Goal: Transaction & Acquisition: Purchase product/service

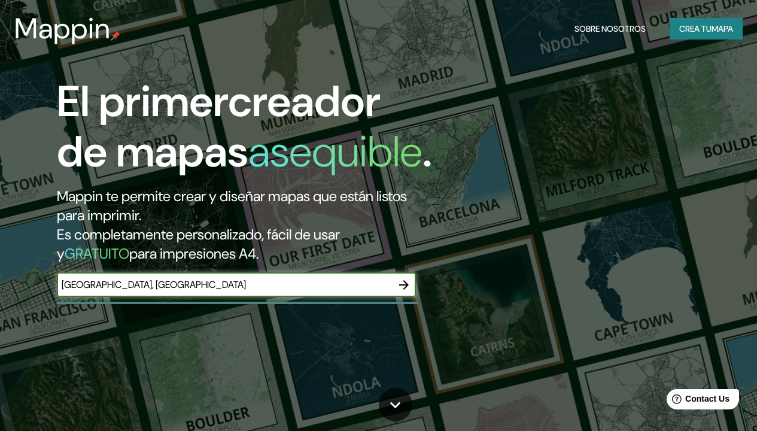
type input "cuenca, Ecuador"
click at [722, 29] on button "CREA TU MAPA" at bounding box center [706, 29] width 73 height 22
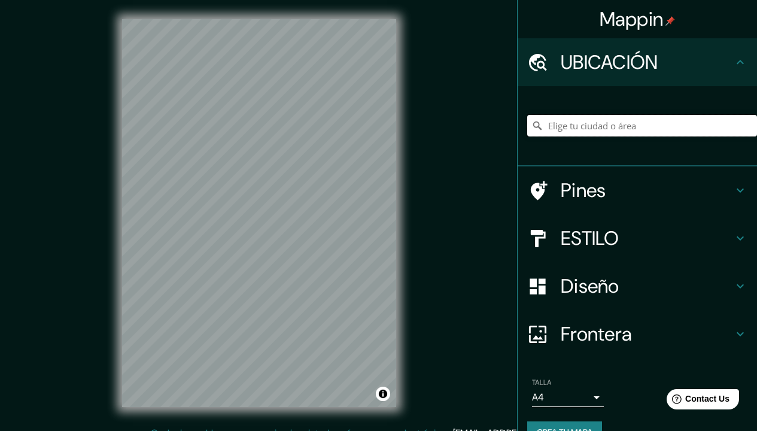
click at [577, 131] on input "Elige tu ciudad o área" at bounding box center [643, 126] width 230 height 22
type input "e"
type input "E"
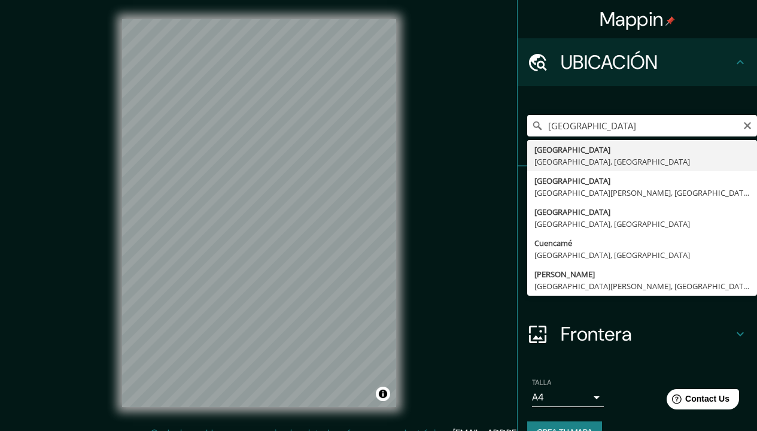
type input "Cuenca, Azuay, Ecuador"
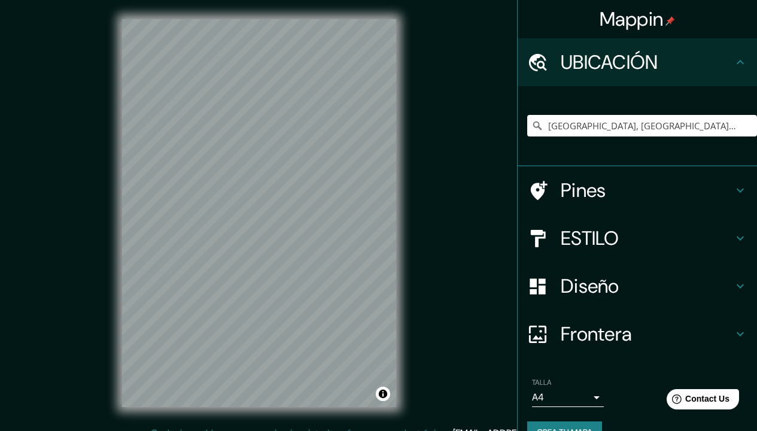
click at [721, 236] on h4 "ESTILO" at bounding box center [647, 238] width 172 height 24
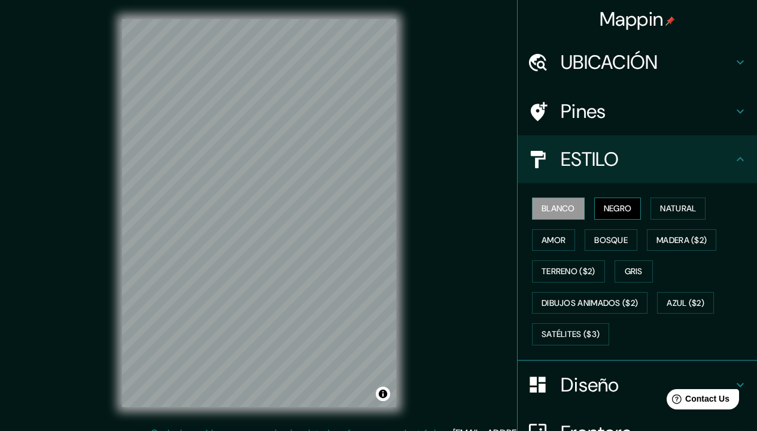
click at [616, 210] on button "NEGRO" at bounding box center [618, 209] width 47 height 22
click at [669, 210] on button "Natural" at bounding box center [678, 209] width 55 height 22
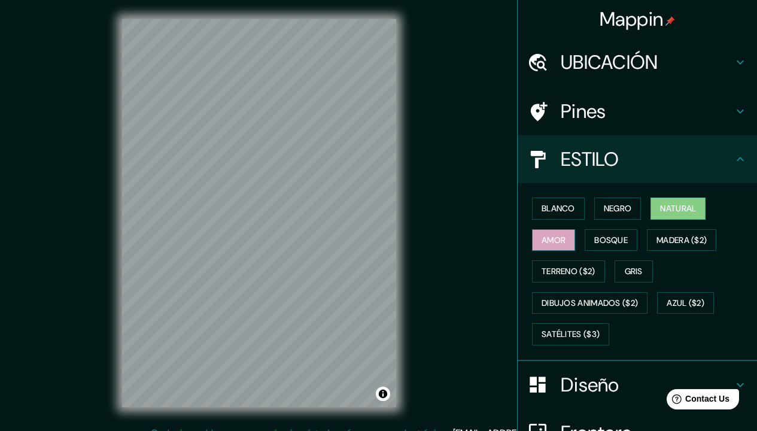
click at [556, 238] on button "amor" at bounding box center [553, 240] width 43 height 22
click at [610, 241] on button "Bosque" at bounding box center [611, 240] width 53 height 22
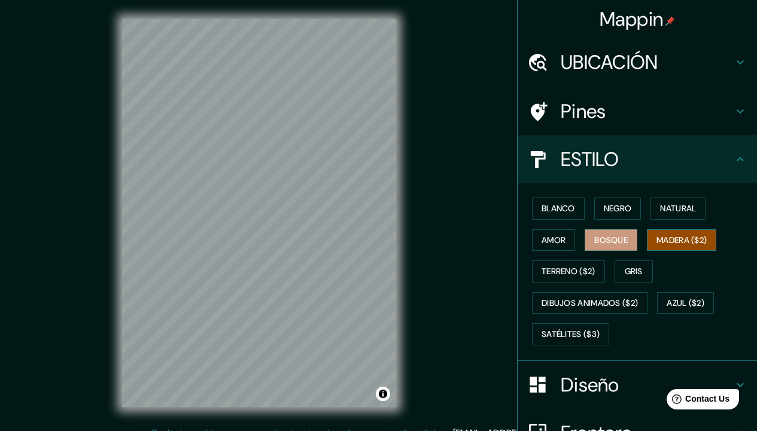
click at [672, 241] on button "MADERA ($2)" at bounding box center [681, 240] width 69 height 22
click at [626, 269] on button "Gris" at bounding box center [634, 271] width 38 height 22
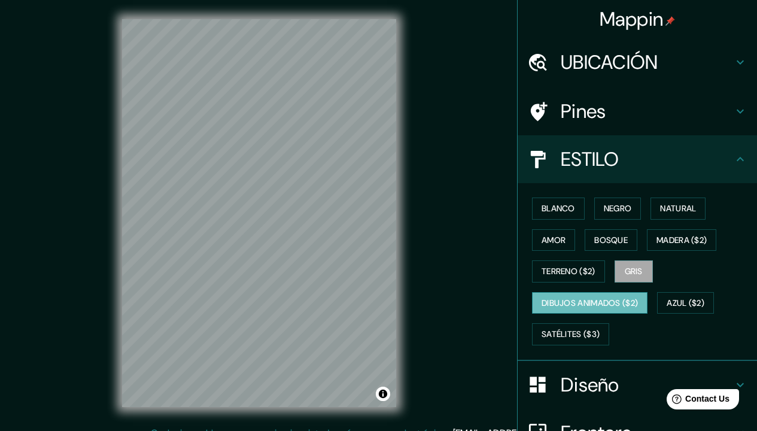
click at [569, 298] on button "DIBUJOS ANIMADOS ($2)" at bounding box center [590, 303] width 116 height 22
click at [672, 298] on button "AZUL ($2)" at bounding box center [685, 303] width 57 height 22
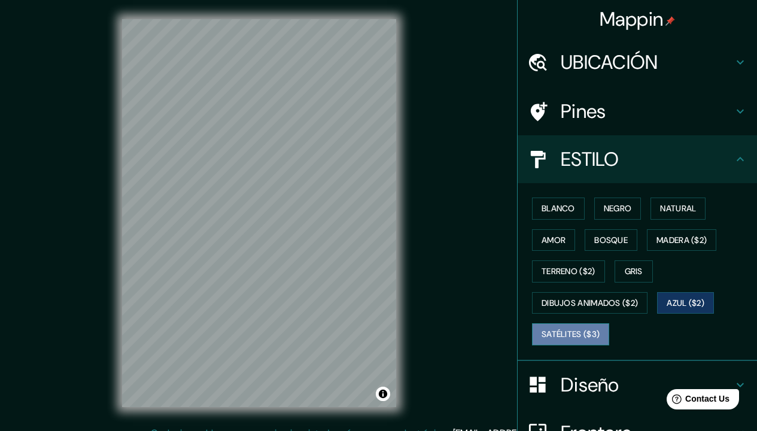
click at [540, 333] on button "SATÉLITES ($3)" at bounding box center [570, 334] width 77 height 22
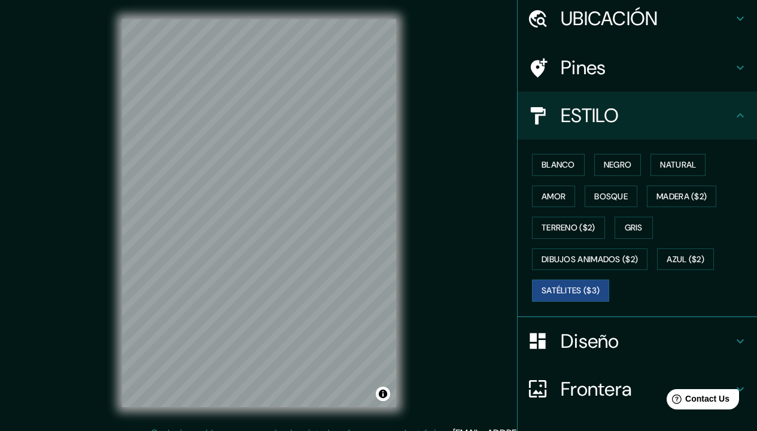
scroll to position [7, 0]
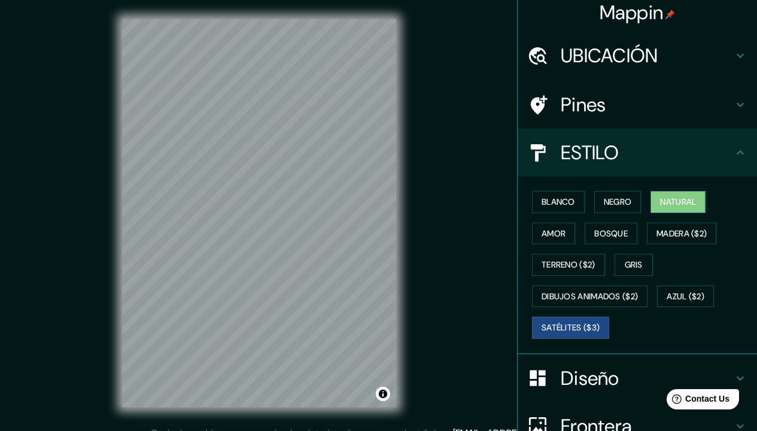
click at [674, 202] on button "Natural" at bounding box center [678, 202] width 55 height 22
click at [739, 103] on div "Pines" at bounding box center [638, 105] width 240 height 48
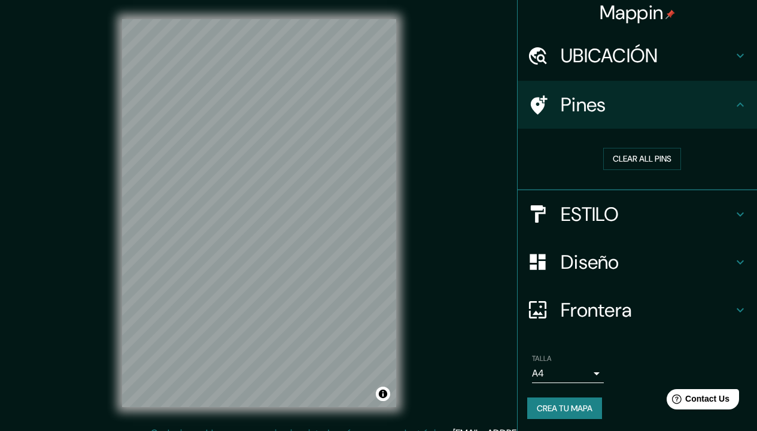
scroll to position [5, 0]
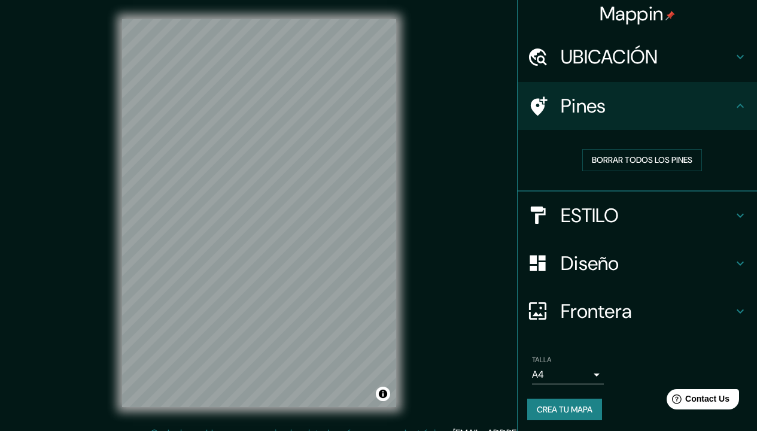
click at [734, 102] on icon at bounding box center [741, 106] width 14 height 14
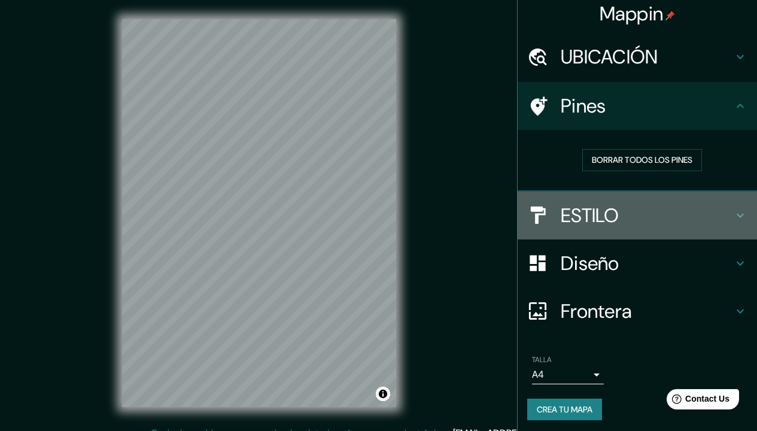
click at [734, 208] on icon at bounding box center [741, 215] width 14 height 14
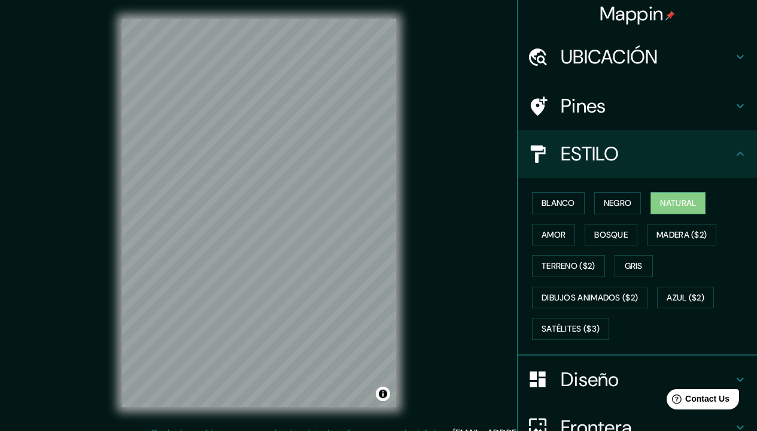
click at [734, 157] on icon at bounding box center [741, 154] width 14 height 14
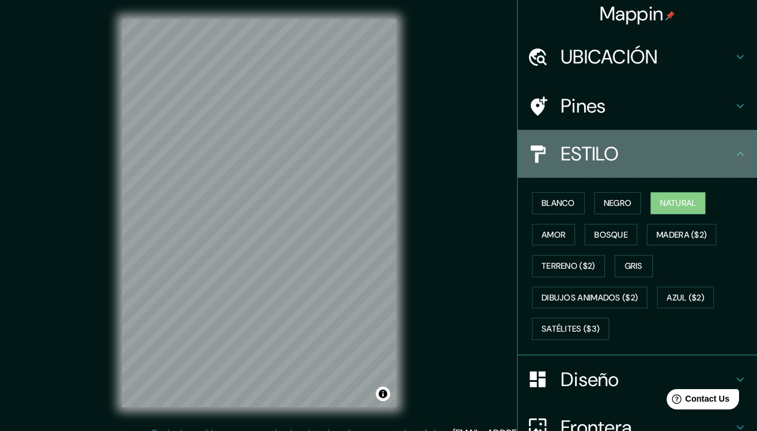
click at [737, 154] on icon at bounding box center [740, 153] width 7 height 4
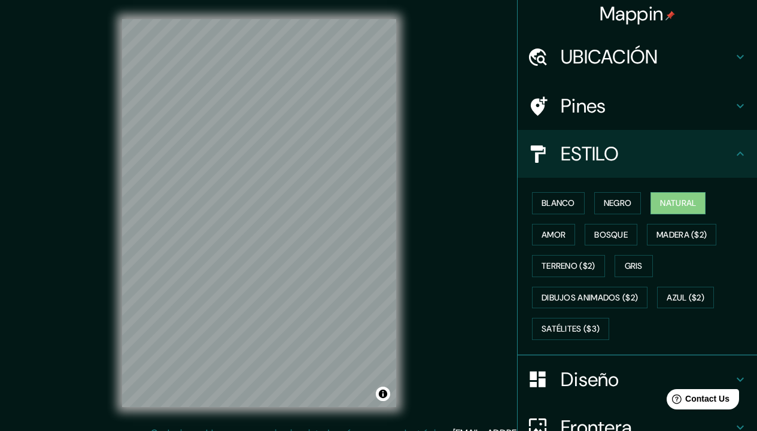
click at [737, 153] on icon at bounding box center [740, 153] width 7 height 4
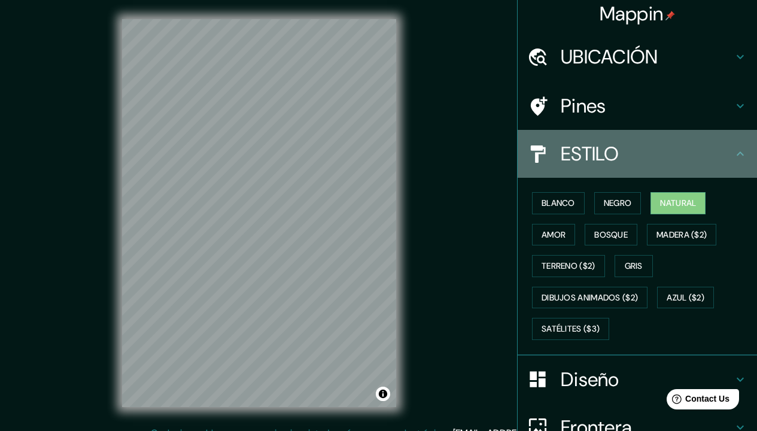
click at [734, 154] on icon at bounding box center [741, 154] width 14 height 14
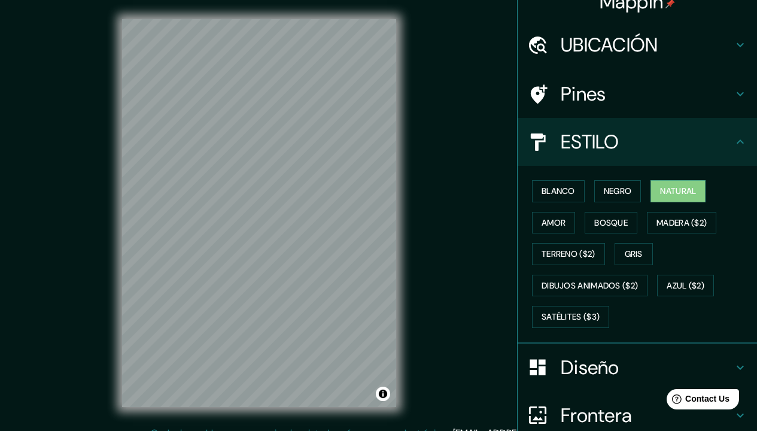
scroll to position [120, 0]
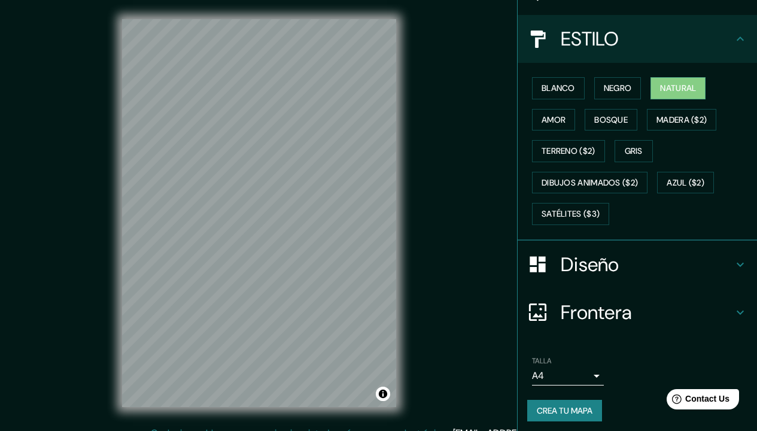
click at [734, 305] on icon at bounding box center [741, 312] width 14 height 14
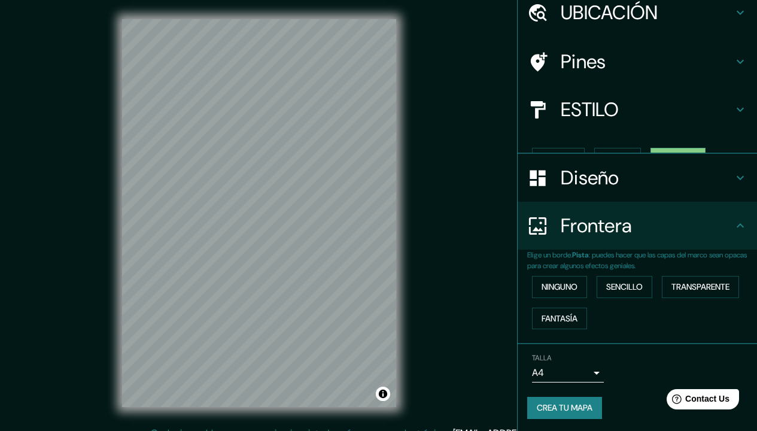
scroll to position [28, 0]
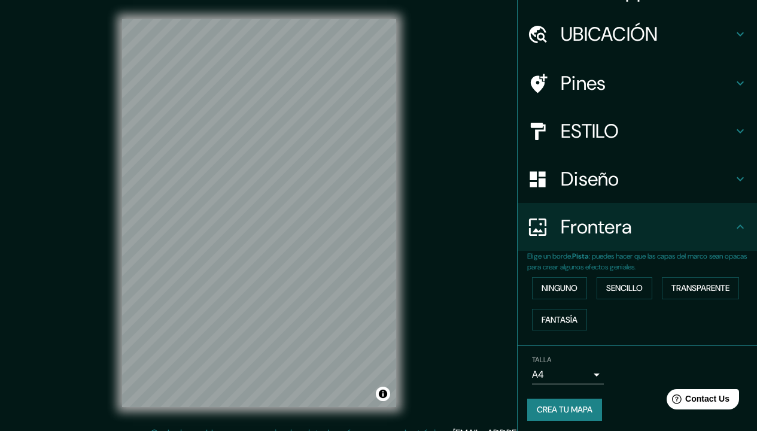
click at [723, 175] on h4 "Diseño" at bounding box center [647, 179] width 172 height 24
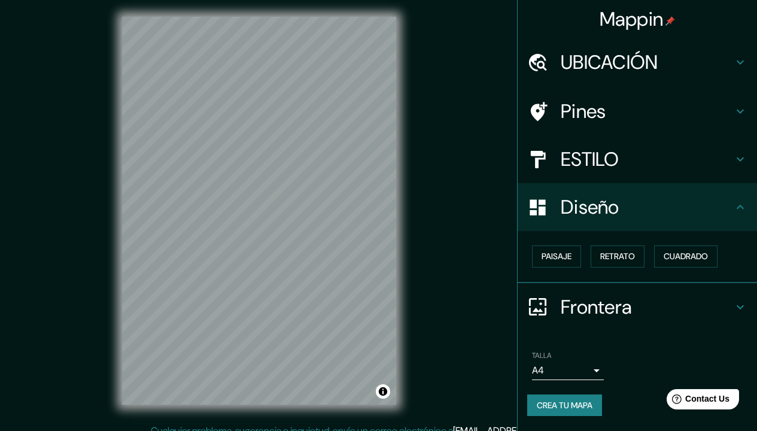
scroll to position [14, 0]
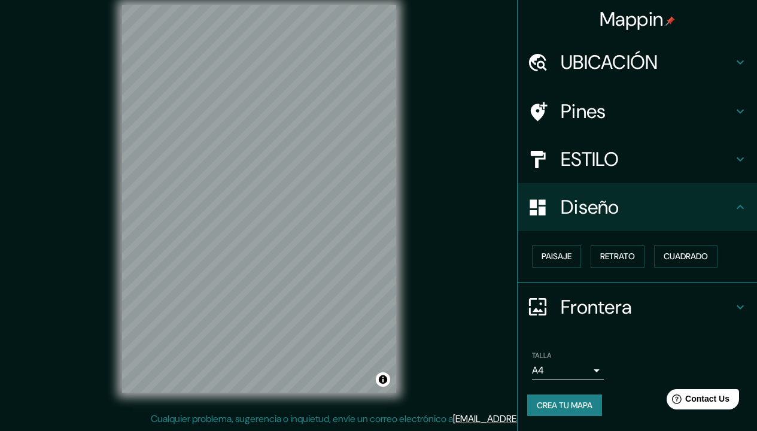
click at [587, 369] on body "Mappin UBICACIÓN Cuenca, Azuay, Ecuador Pines ESTILO Diseño Paisaje Retrato Cua…" at bounding box center [378, 201] width 757 height 431
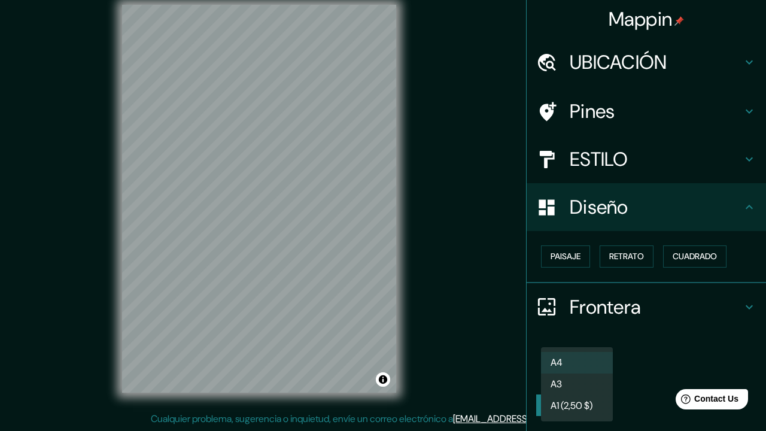
click at [589, 369] on li "A4" at bounding box center [577, 363] width 72 height 22
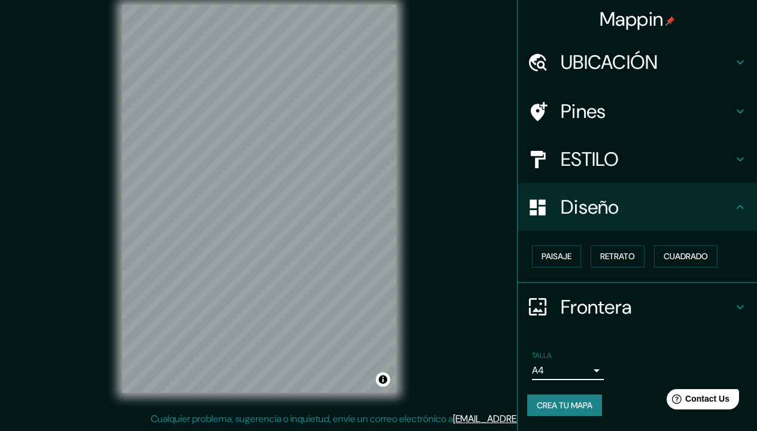
click at [587, 403] on button "CREA TU MAPA" at bounding box center [565, 406] width 75 height 22
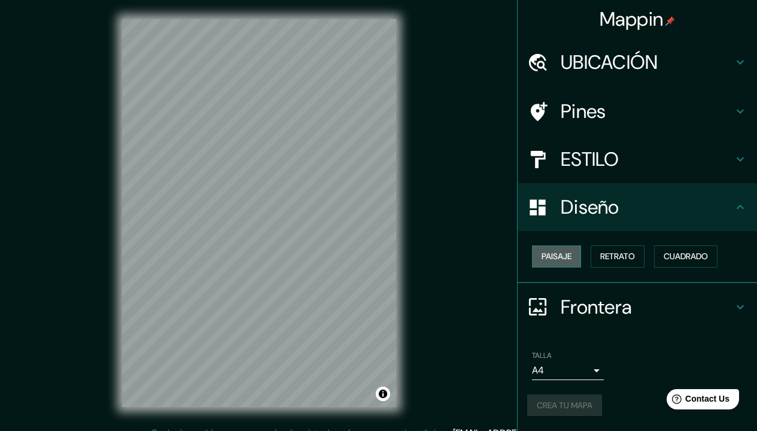
click at [560, 256] on button "Paisaje" at bounding box center [556, 257] width 49 height 22
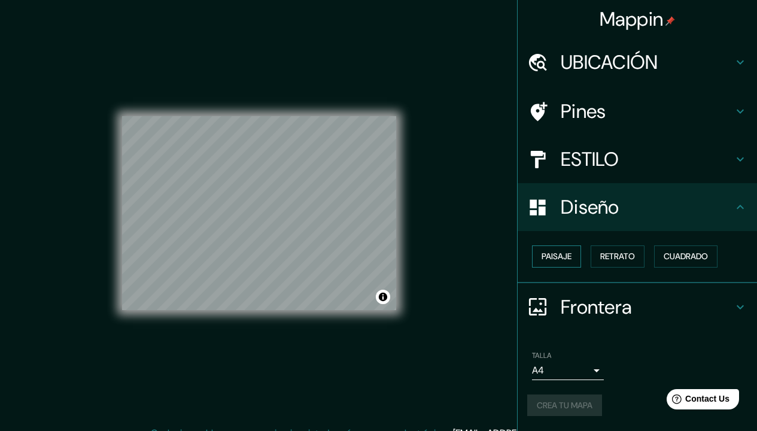
click at [560, 256] on button "Paisaje" at bounding box center [556, 257] width 49 height 22
click at [600, 256] on button "Retrato" at bounding box center [618, 257] width 54 height 22
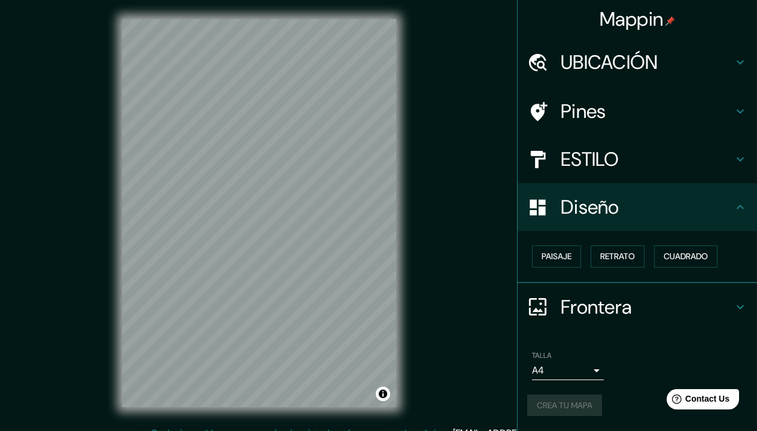
click at [731, 256] on div "Paisaje Retrato Cuadrado" at bounding box center [643, 257] width 230 height 32
click at [704, 254] on button "Cuadrado" at bounding box center [685, 257] width 63 height 22
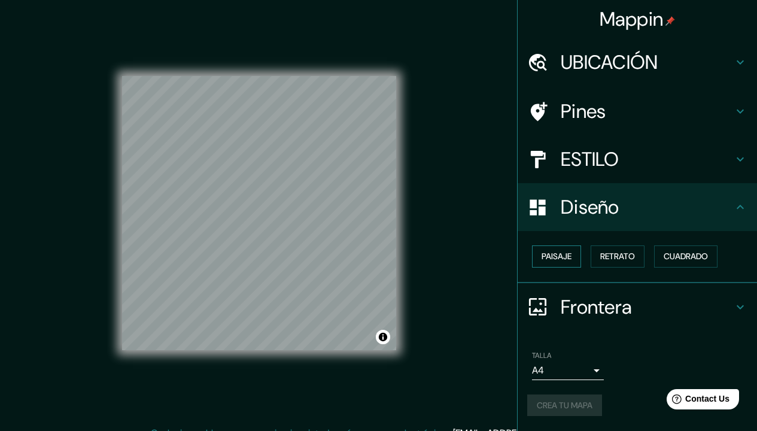
click at [564, 251] on button "Paisaje" at bounding box center [556, 257] width 49 height 22
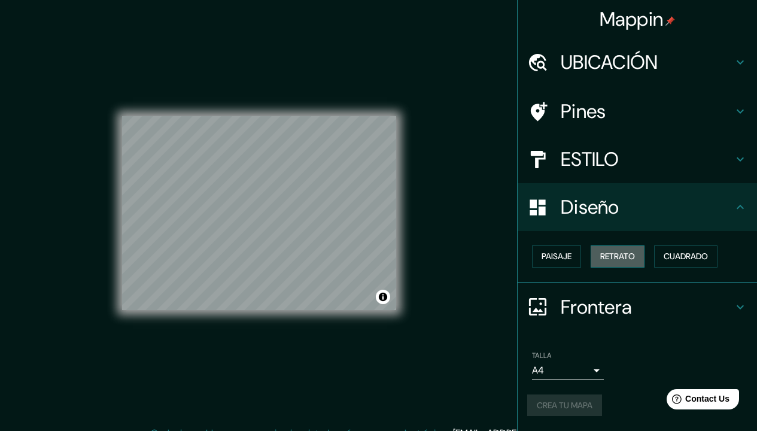
click at [624, 251] on button "Retrato" at bounding box center [618, 257] width 54 height 22
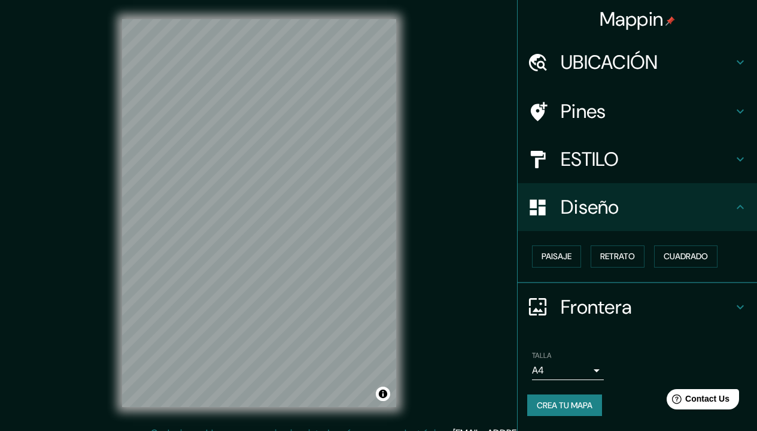
click at [726, 207] on h4 "Diseño" at bounding box center [647, 207] width 172 height 24
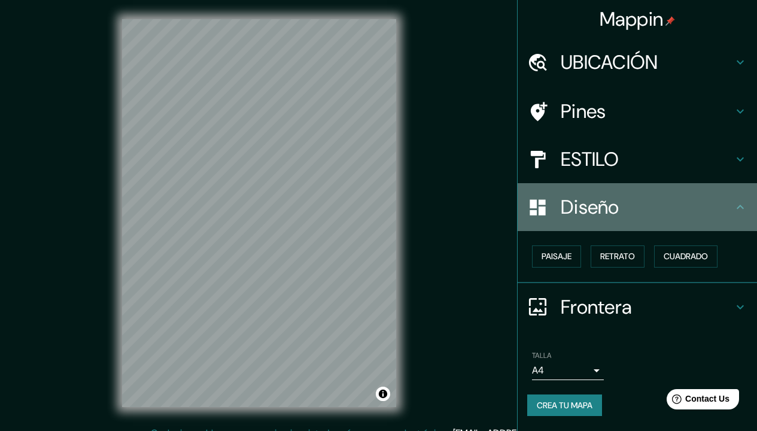
click at [737, 205] on icon at bounding box center [741, 207] width 14 height 14
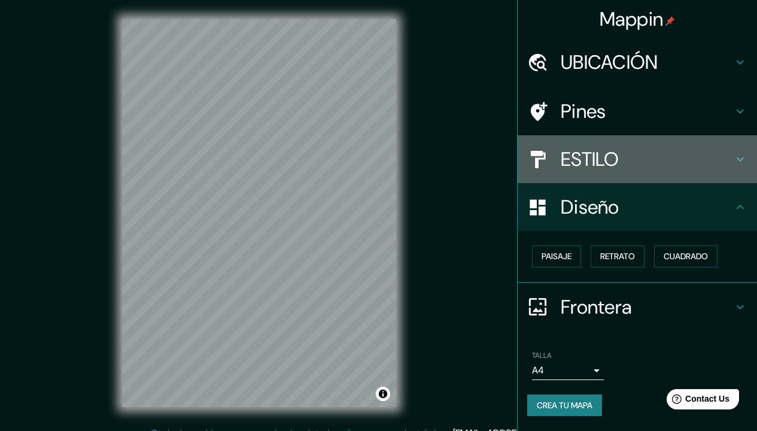
click at [734, 160] on icon at bounding box center [741, 159] width 14 height 14
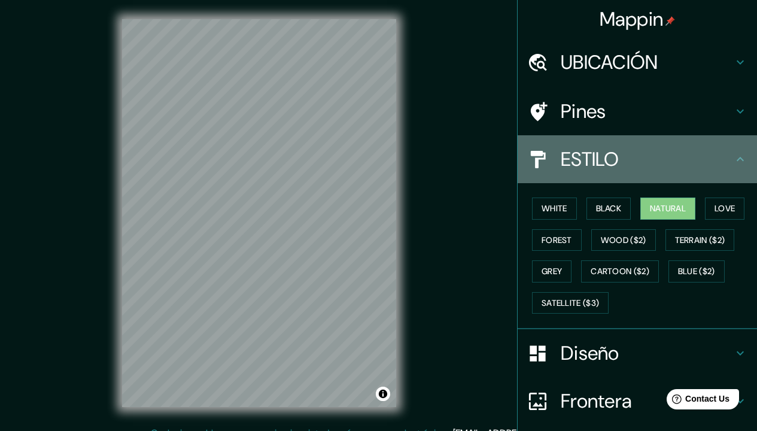
click at [734, 160] on icon at bounding box center [741, 159] width 14 height 14
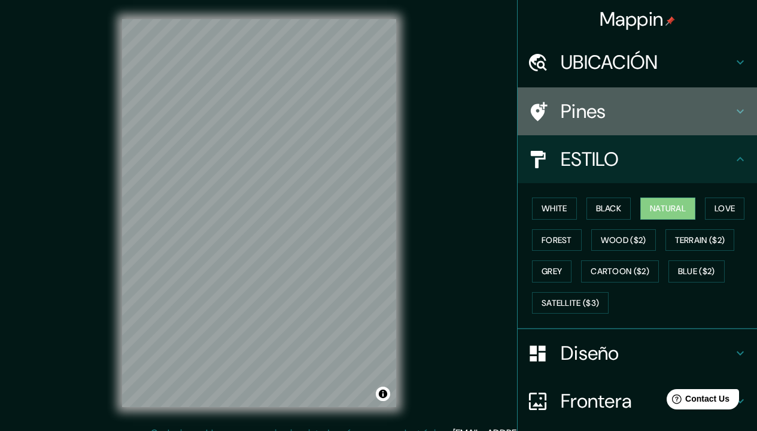
click at [726, 120] on h4 "Pines" at bounding box center [647, 111] width 172 height 24
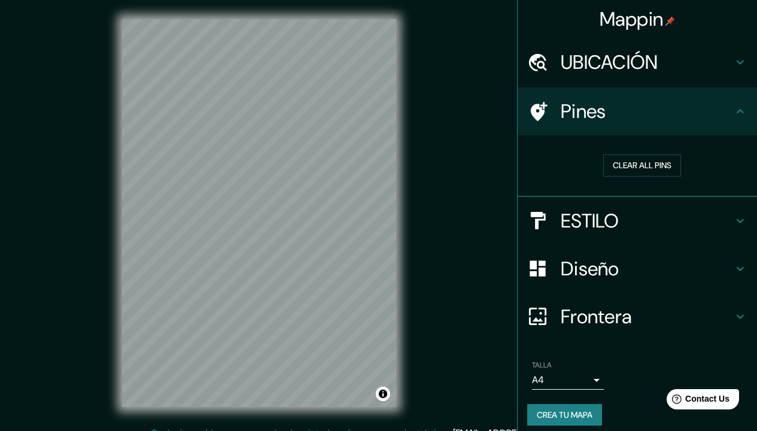
click at [687, 78] on div "UBICACIÓN" at bounding box center [638, 62] width 240 height 48
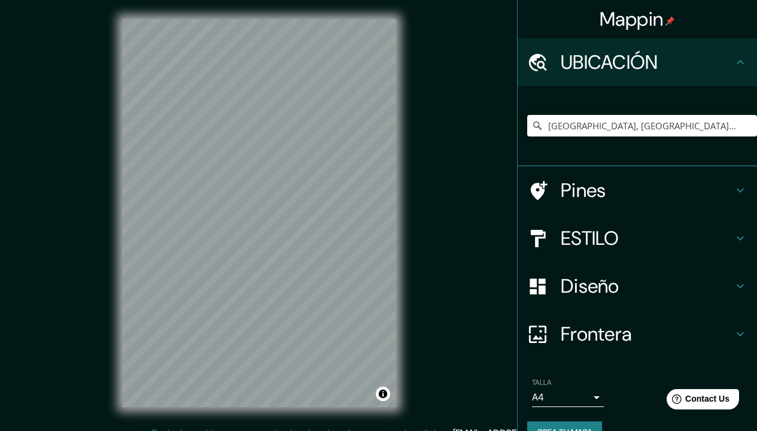
click at [687, 73] on h4 "UBICACIÓN" at bounding box center [647, 62] width 172 height 24
click at [717, 66] on h4 "UBICACIÓN" at bounding box center [647, 62] width 172 height 24
click at [732, 195] on h4 "Pines" at bounding box center [647, 190] width 172 height 24
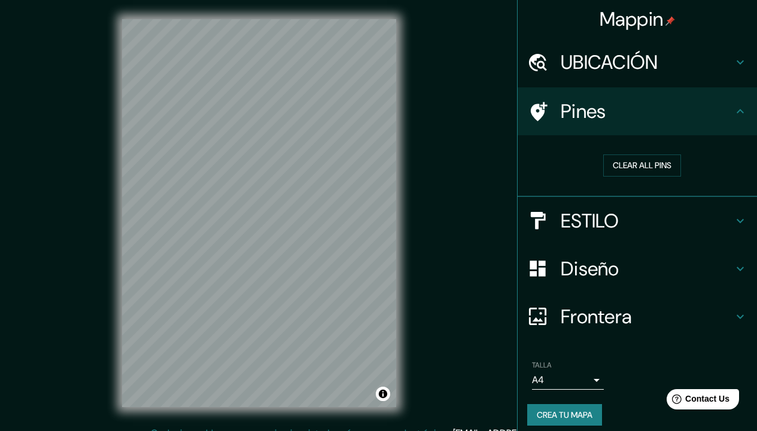
click at [651, 305] on h4 "Frontera" at bounding box center [647, 317] width 172 height 24
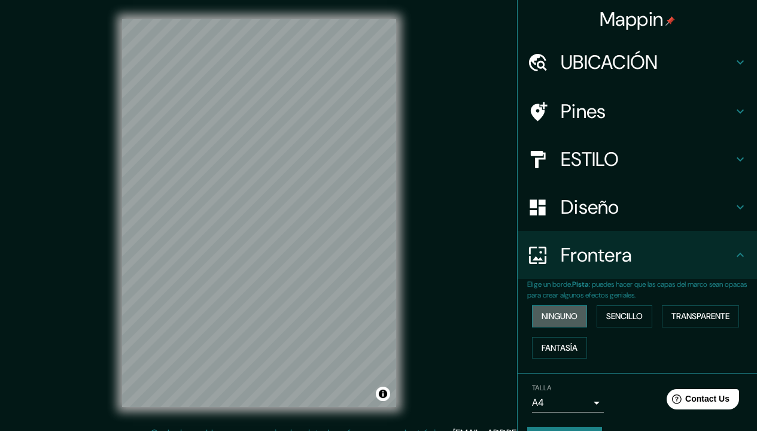
click at [540, 316] on button "ninguno" at bounding box center [559, 316] width 55 height 22
click at [659, 314] on div "ninguno Sencillo TRANSPARENTE FANTASÍA" at bounding box center [643, 332] width 230 height 63
click at [642, 311] on button "Sencillo" at bounding box center [625, 316] width 56 height 22
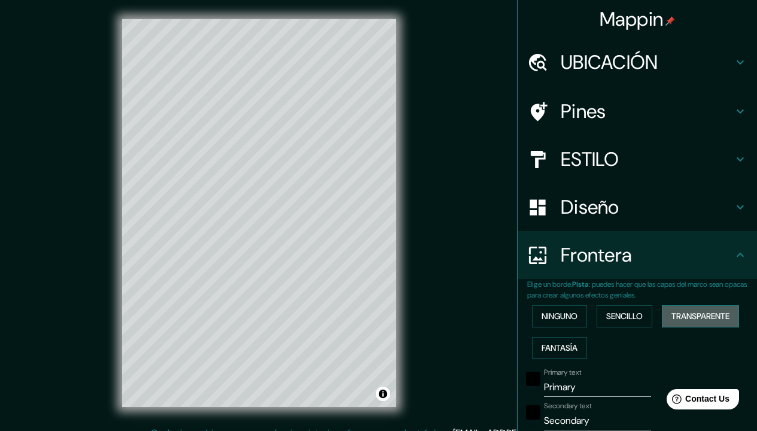
click at [711, 321] on button "TRANSPARENTE" at bounding box center [700, 316] width 77 height 22
click at [557, 348] on button "FANTASÍA" at bounding box center [559, 348] width 55 height 22
click at [711, 311] on button "TRANSPARENTE" at bounding box center [700, 316] width 77 height 22
click at [540, 313] on button "ninguno" at bounding box center [559, 316] width 55 height 22
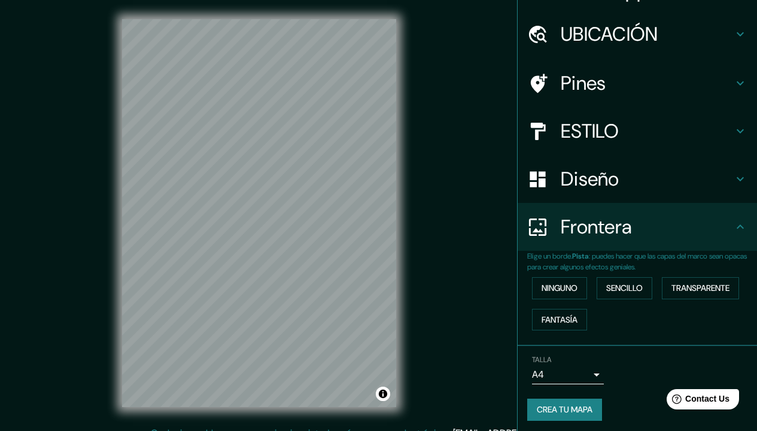
scroll to position [14, 0]
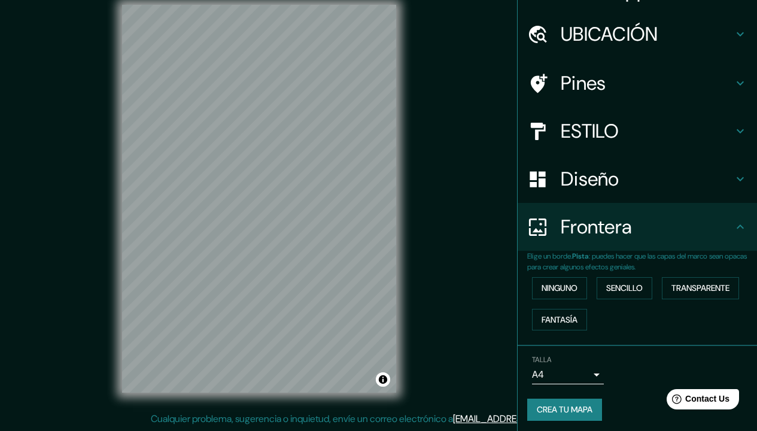
click at [428, 186] on div "Mappin UBICACIÓN Cuenca, Azuay, Ecuador Pines ESTILO Diseño Frontera Elige un b…" at bounding box center [378, 209] width 757 height 446
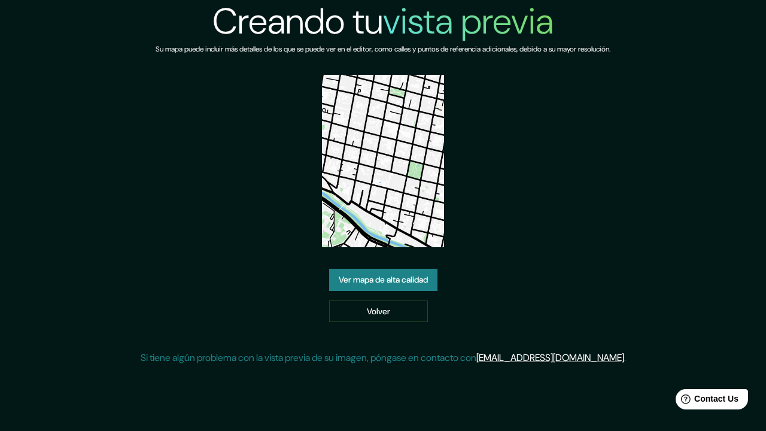
click at [394, 281] on link "Ver mapa de alta calidad" at bounding box center [383, 280] width 108 height 22
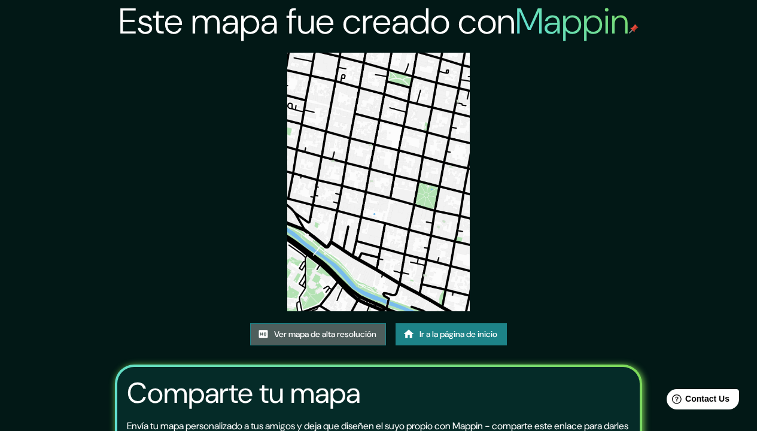
click at [328, 337] on link "Ver mapa de alta resolución" at bounding box center [318, 334] width 136 height 22
